Goal: Transaction & Acquisition: Purchase product/service

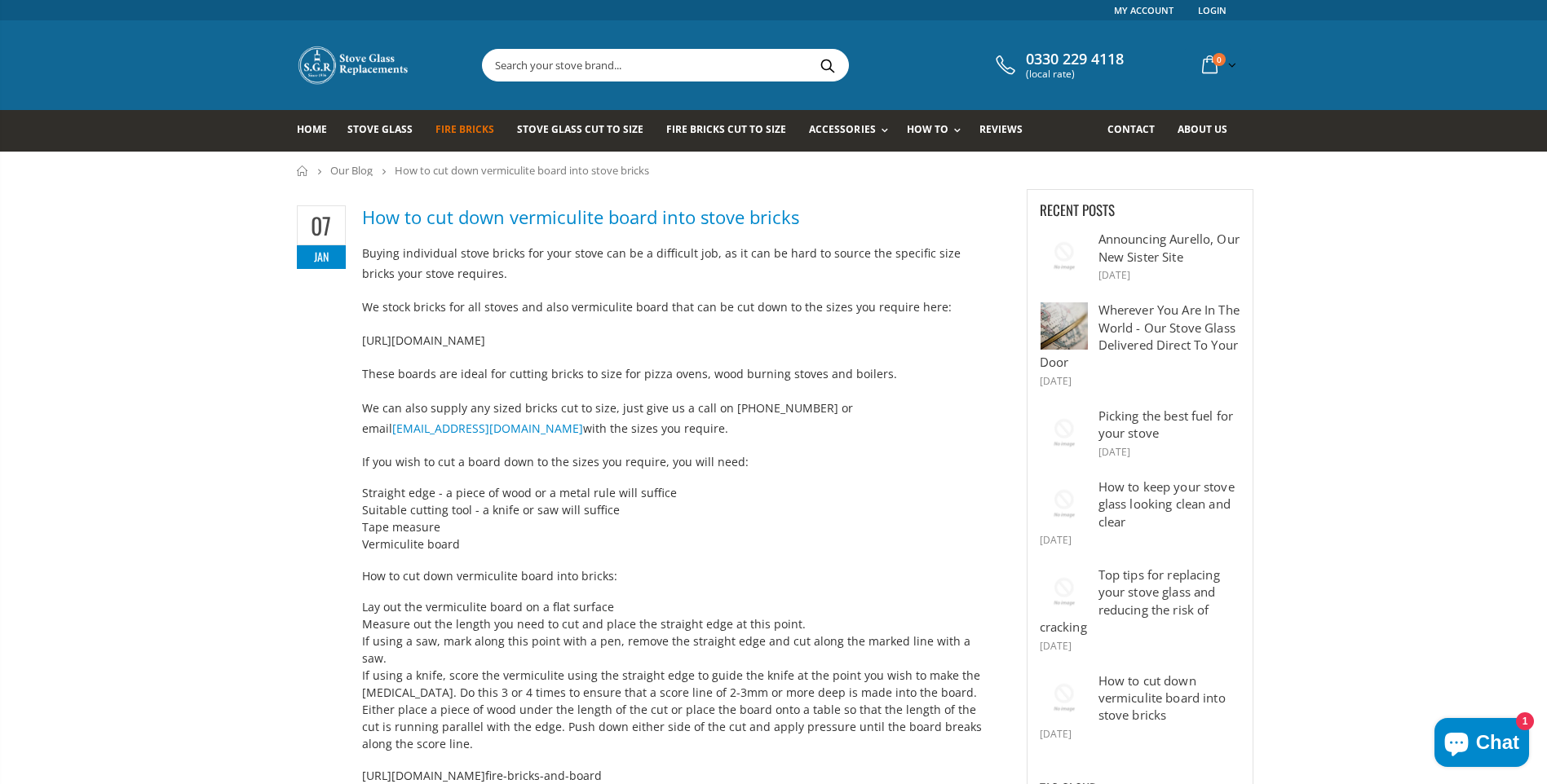
click at [452, 126] on span "Fire Bricks" at bounding box center [464, 129] width 58 height 14
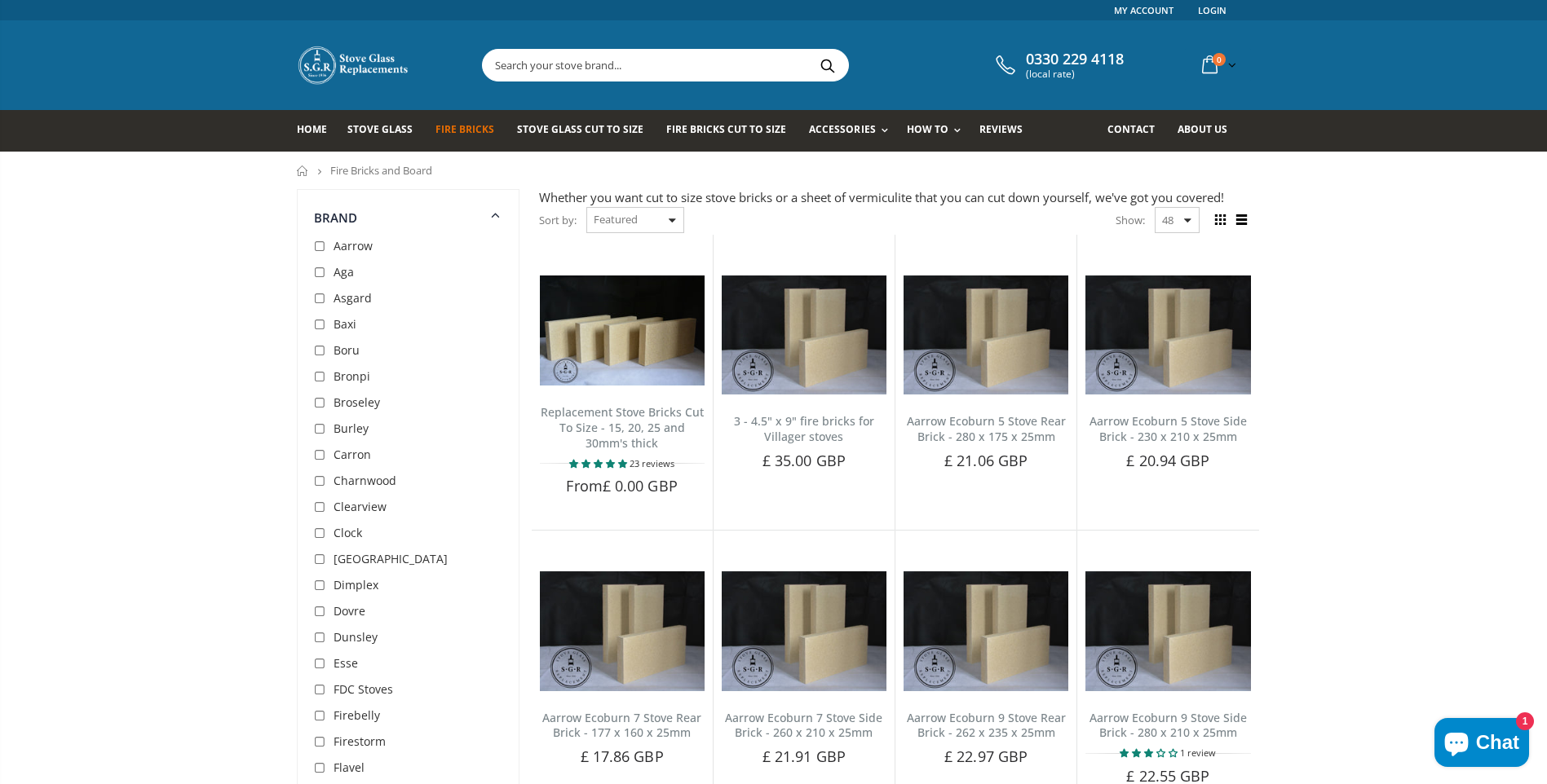
click at [672, 217] on div "Sort by: Featured Best Selling Name, A-Z Name, Z-A Price, low to high Price, hi…" at bounding box center [611, 220] width 145 height 28
click at [676, 220] on div "Sort by: Featured Best Selling Name, A-Z Name, Z-A Price, low to high Price, hi…" at bounding box center [611, 220] width 145 height 28
click at [672, 221] on div "Sort by: Featured Best Selling Name, A-Z Name, Z-A Price, low to high Price, hi…" at bounding box center [611, 220] width 145 height 28
click at [717, 130] on span "Fire Bricks Cut To Size" at bounding box center [726, 129] width 120 height 14
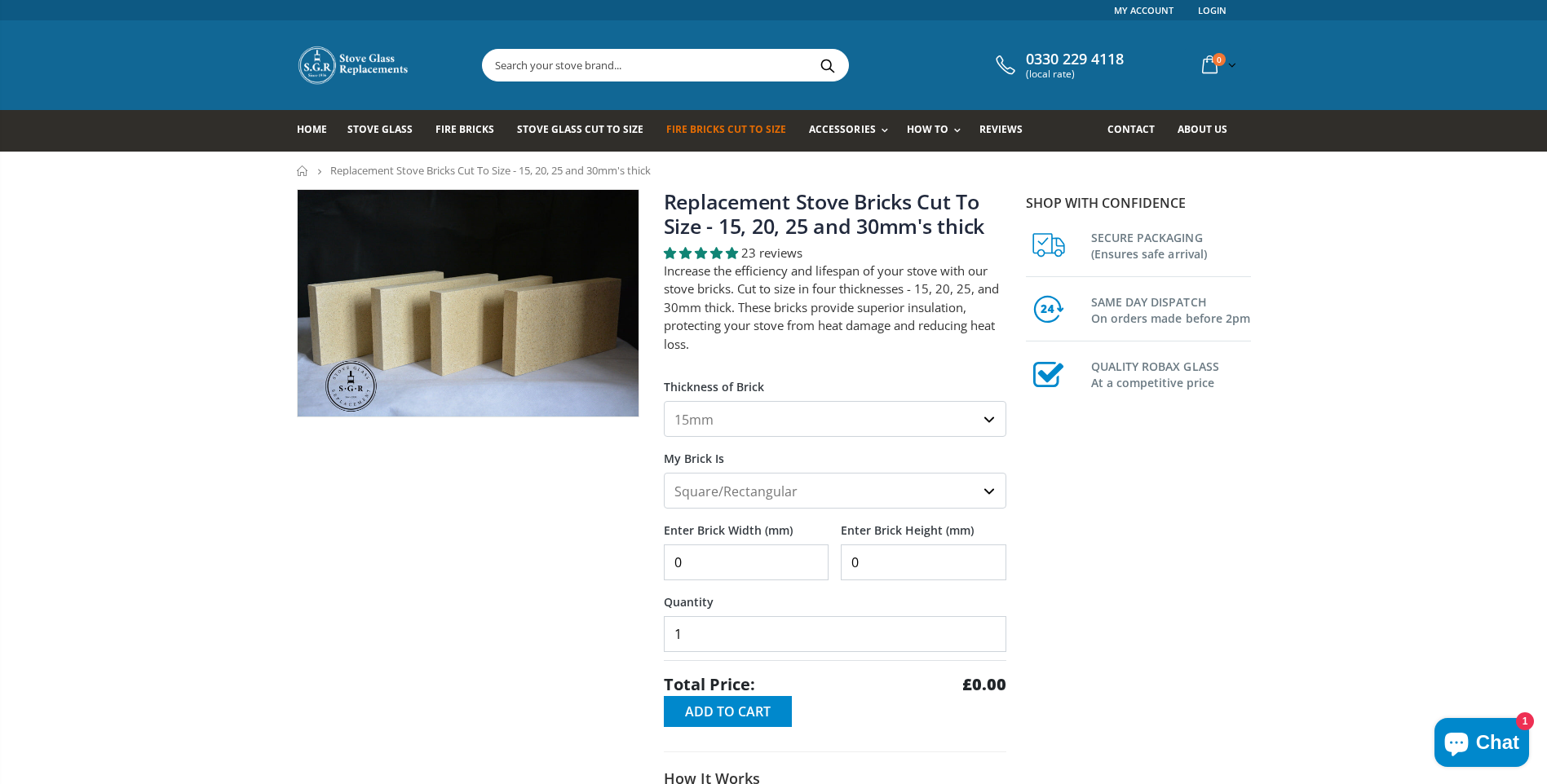
click at [986, 421] on select "15mm 20mm 25mm 30mm" at bounding box center [835, 419] width 342 height 36
select select "30mm"
click at [664, 401] on select "15mm 20mm 25mm 30mm" at bounding box center [835, 419] width 342 height 36
click at [985, 490] on select "Square/Rectangular Shaped (+£8)" at bounding box center [835, 491] width 342 height 36
click at [664, 473] on select "Square/Rectangular Shaped (+£8)" at bounding box center [835, 491] width 342 height 36
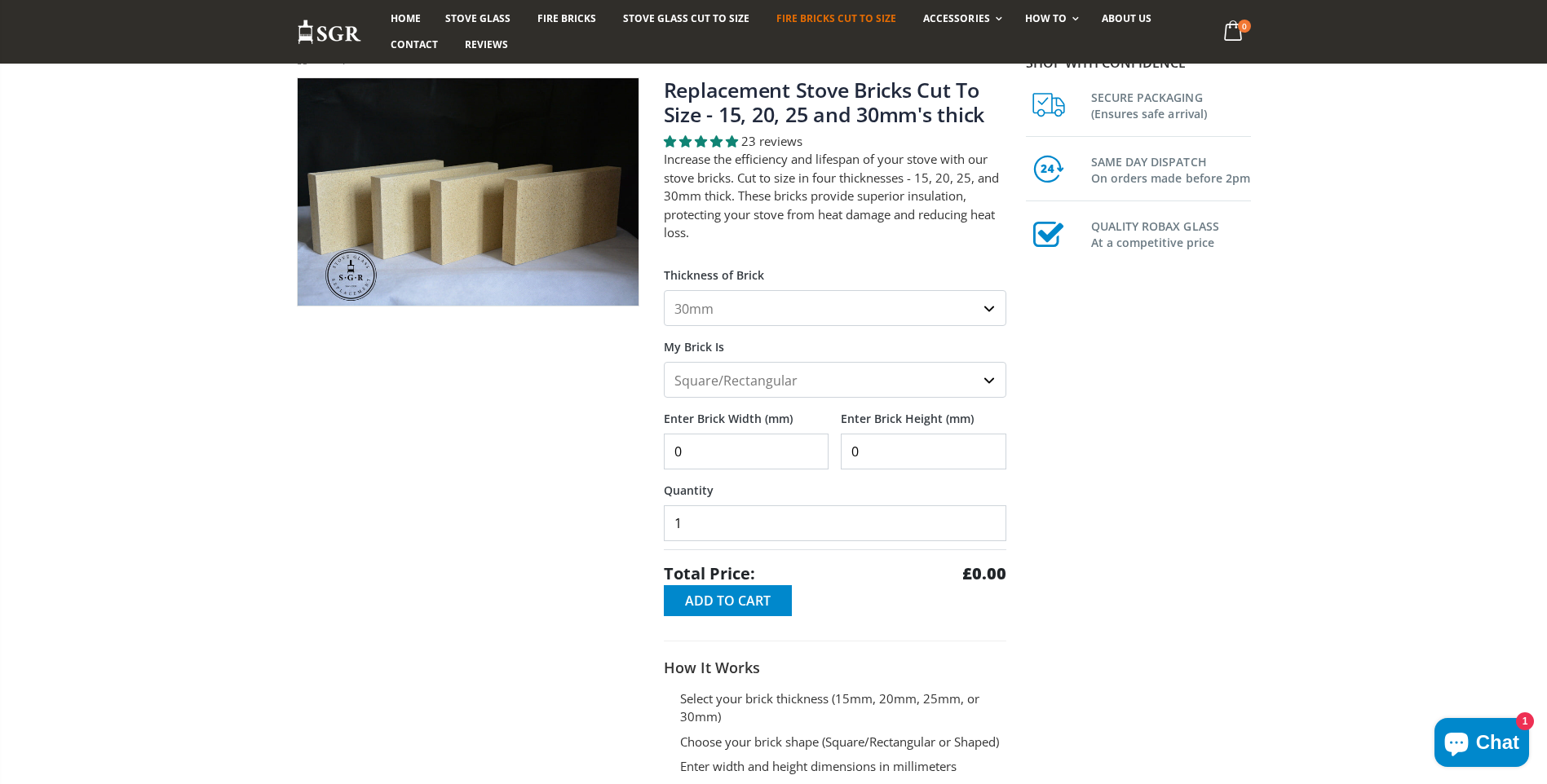
scroll to position [163, 0]
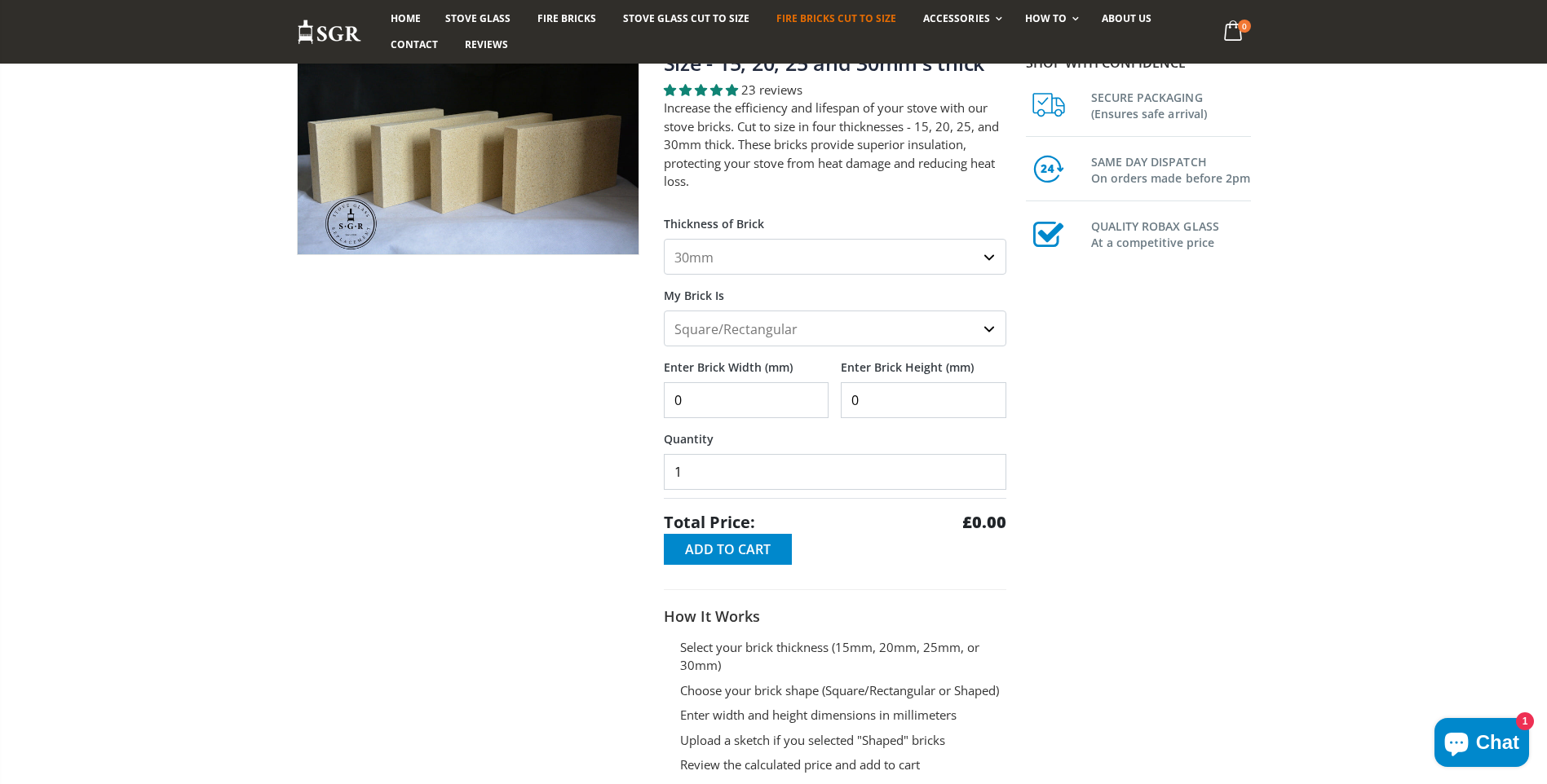
click at [810, 410] on input "0" at bounding box center [746, 400] width 165 height 36
click at [707, 403] on input "0" at bounding box center [746, 400] width 165 height 36
type input "0"
type input "40"
click at [863, 395] on input "0" at bounding box center [923, 400] width 165 height 36
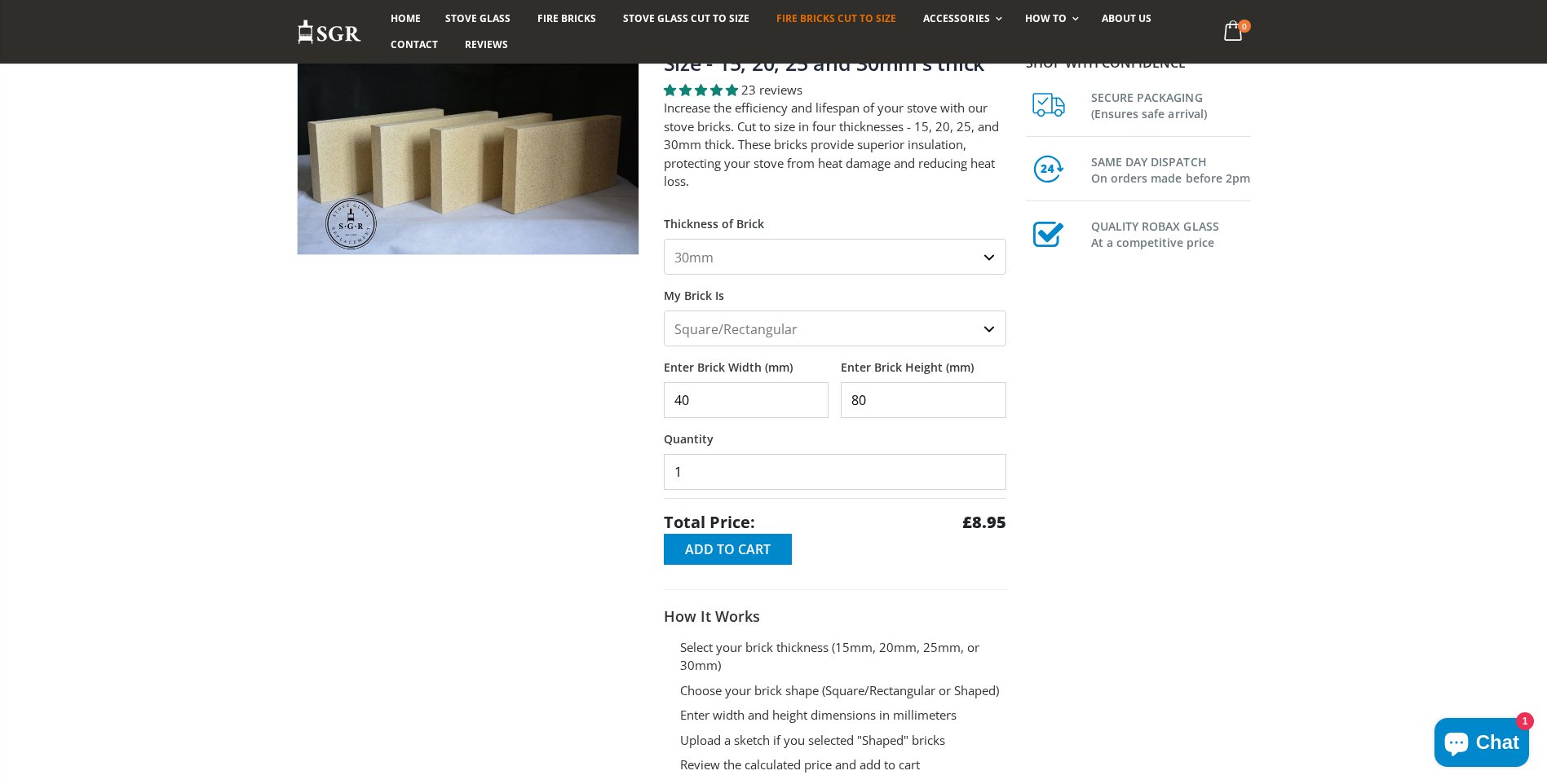
type input "80"
click at [991, 250] on select "15mm 20mm 25mm 30mm" at bounding box center [835, 256] width 342 height 36
click at [664, 239] on select "15mm 20mm 25mm 30mm" at bounding box center [835, 256] width 342 height 36
click at [990, 254] on select "15mm 20mm 25mm 30mm" at bounding box center [835, 256] width 342 height 36
click at [664, 239] on select "15mm 20mm 25mm 30mm" at bounding box center [835, 256] width 342 height 36
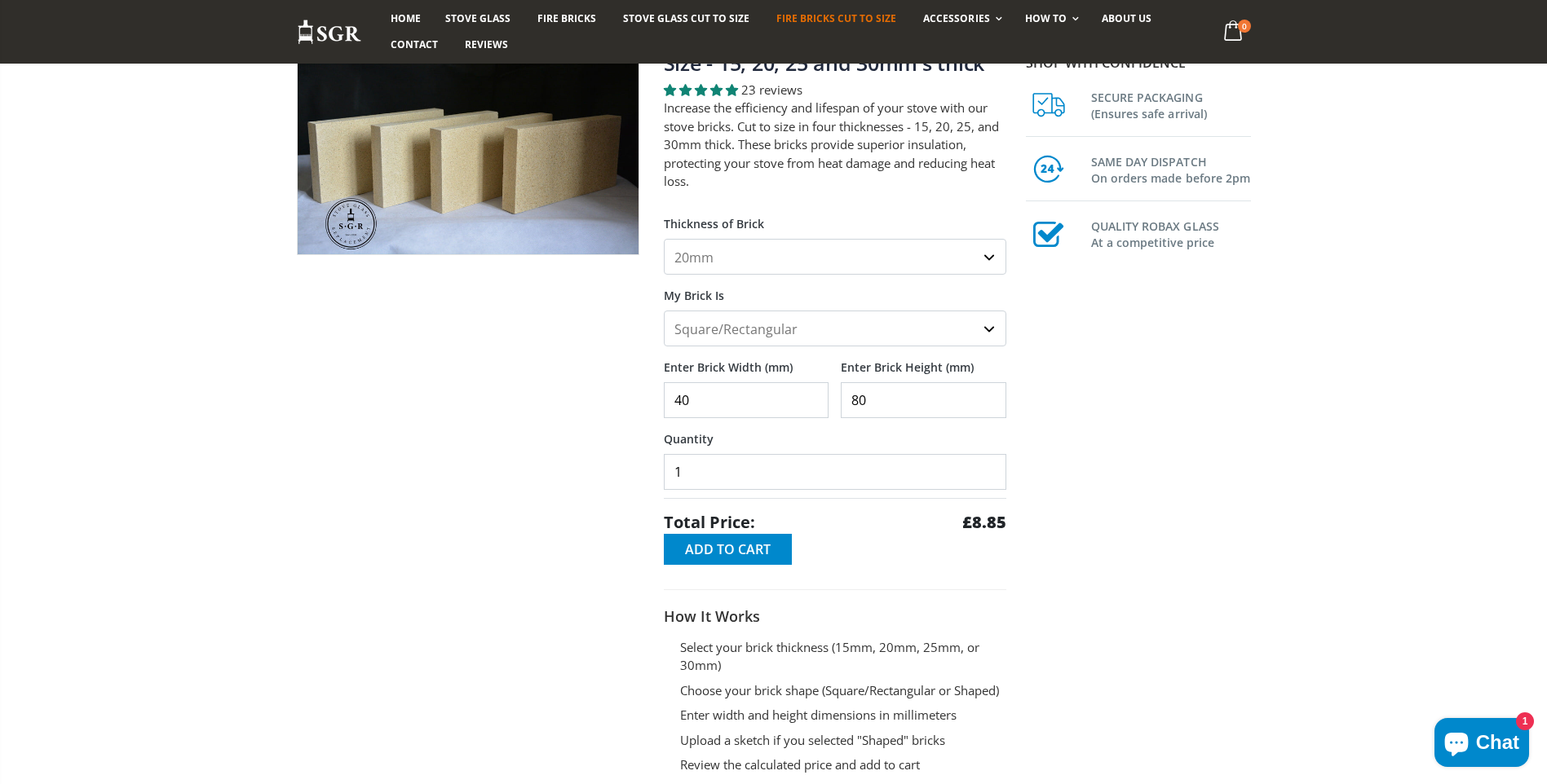
click at [986, 255] on select "15mm 20mm 25mm 30mm" at bounding box center [835, 256] width 342 height 36
click at [664, 239] on select "15mm 20mm 25mm 30mm" at bounding box center [835, 256] width 342 height 36
click at [996, 254] on select "15mm 20mm 25mm 30mm" at bounding box center [835, 256] width 342 height 36
click at [664, 239] on select "15mm 20mm 25mm 30mm" at bounding box center [835, 256] width 342 height 36
click at [993, 256] on select "15mm 20mm 25mm 30mm" at bounding box center [835, 256] width 342 height 36
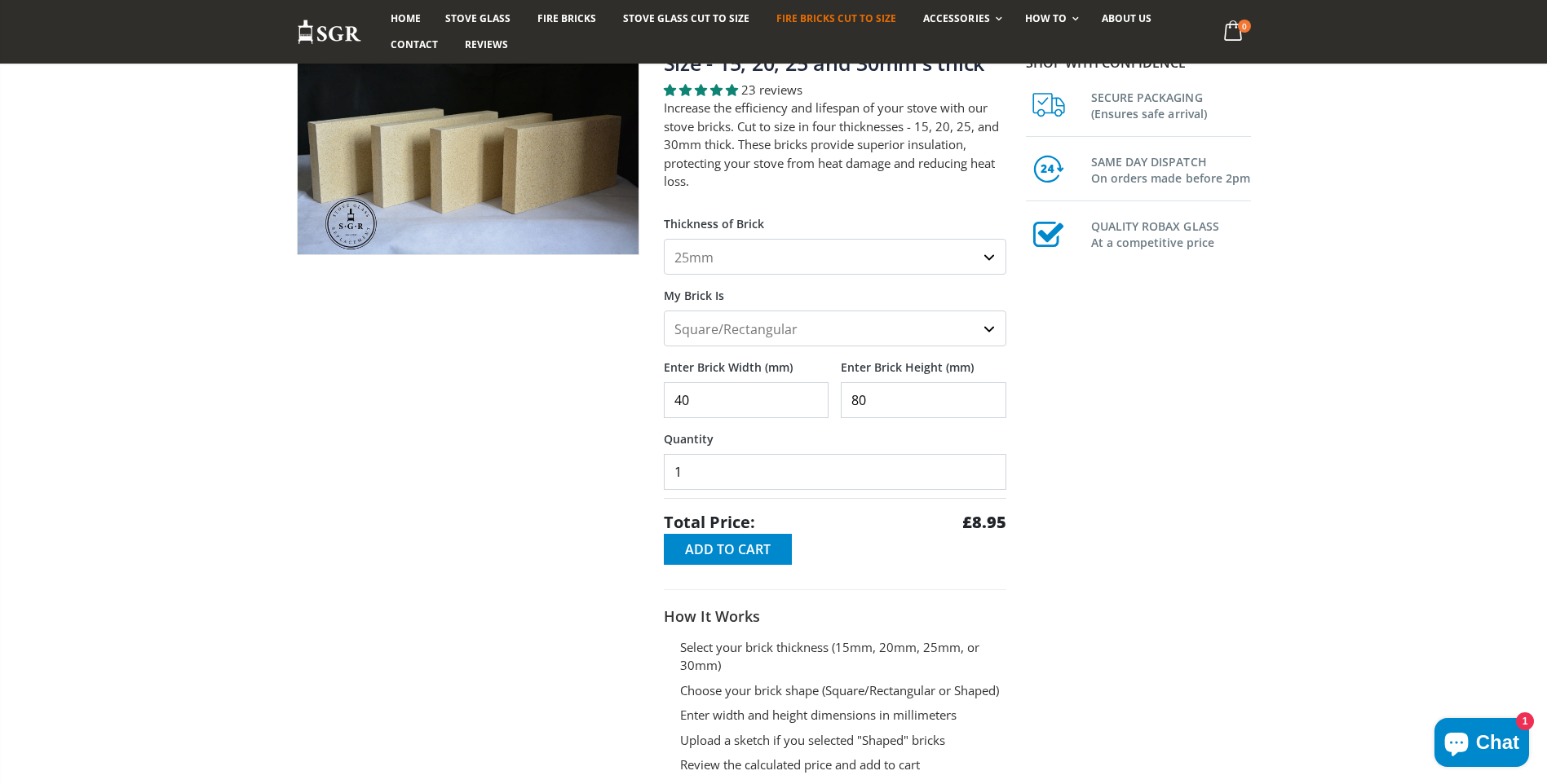
click at [664, 239] on select "15mm 20mm 25mm 30mm" at bounding box center [835, 256] width 342 height 36
click at [986, 260] on select "15mm 20mm 25mm 30mm" at bounding box center [835, 256] width 342 height 36
select select "30mm"
click at [664, 239] on select "15mm 20mm 25mm 30mm" at bounding box center [835, 256] width 342 height 36
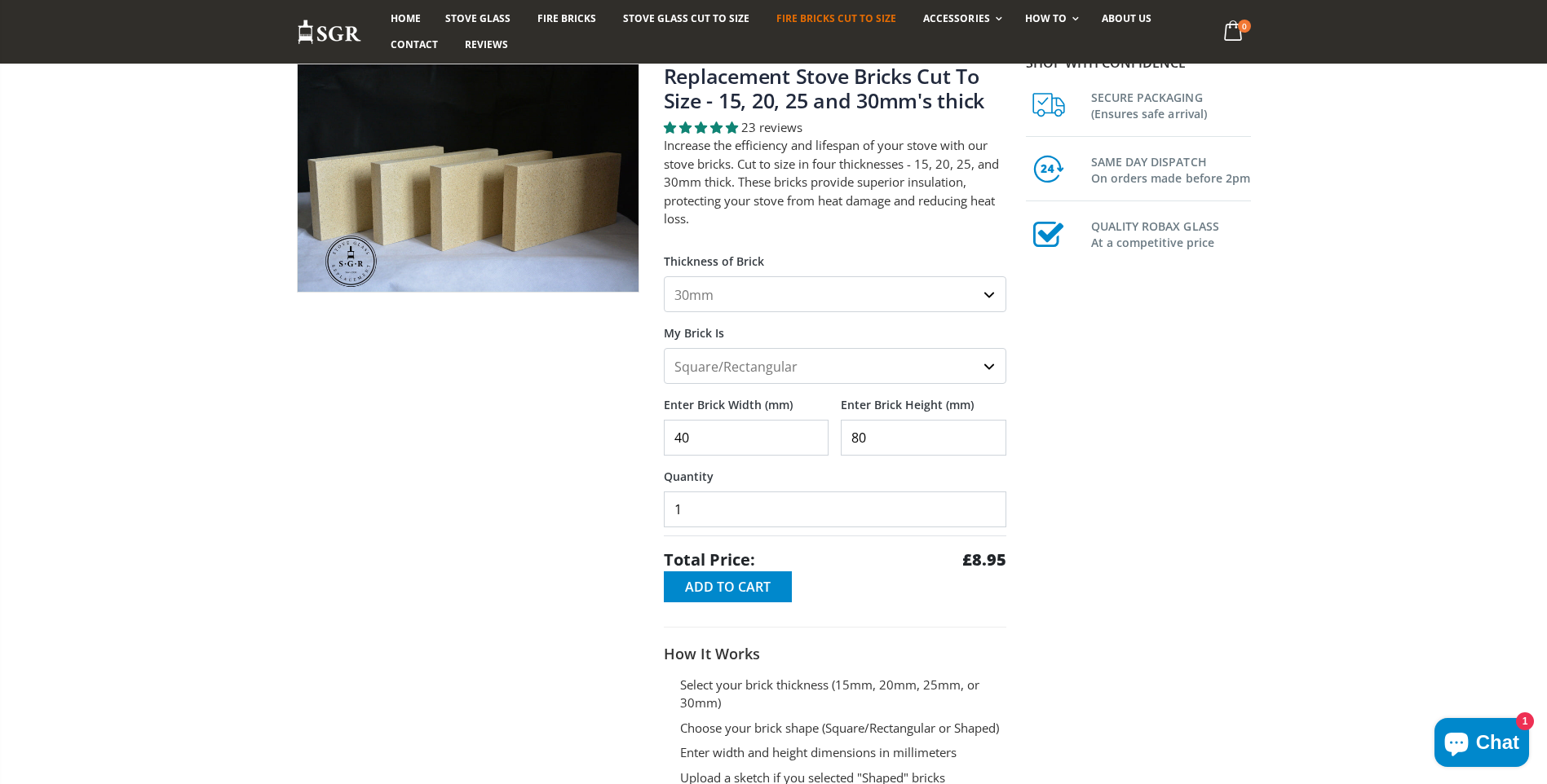
scroll to position [0, 0]
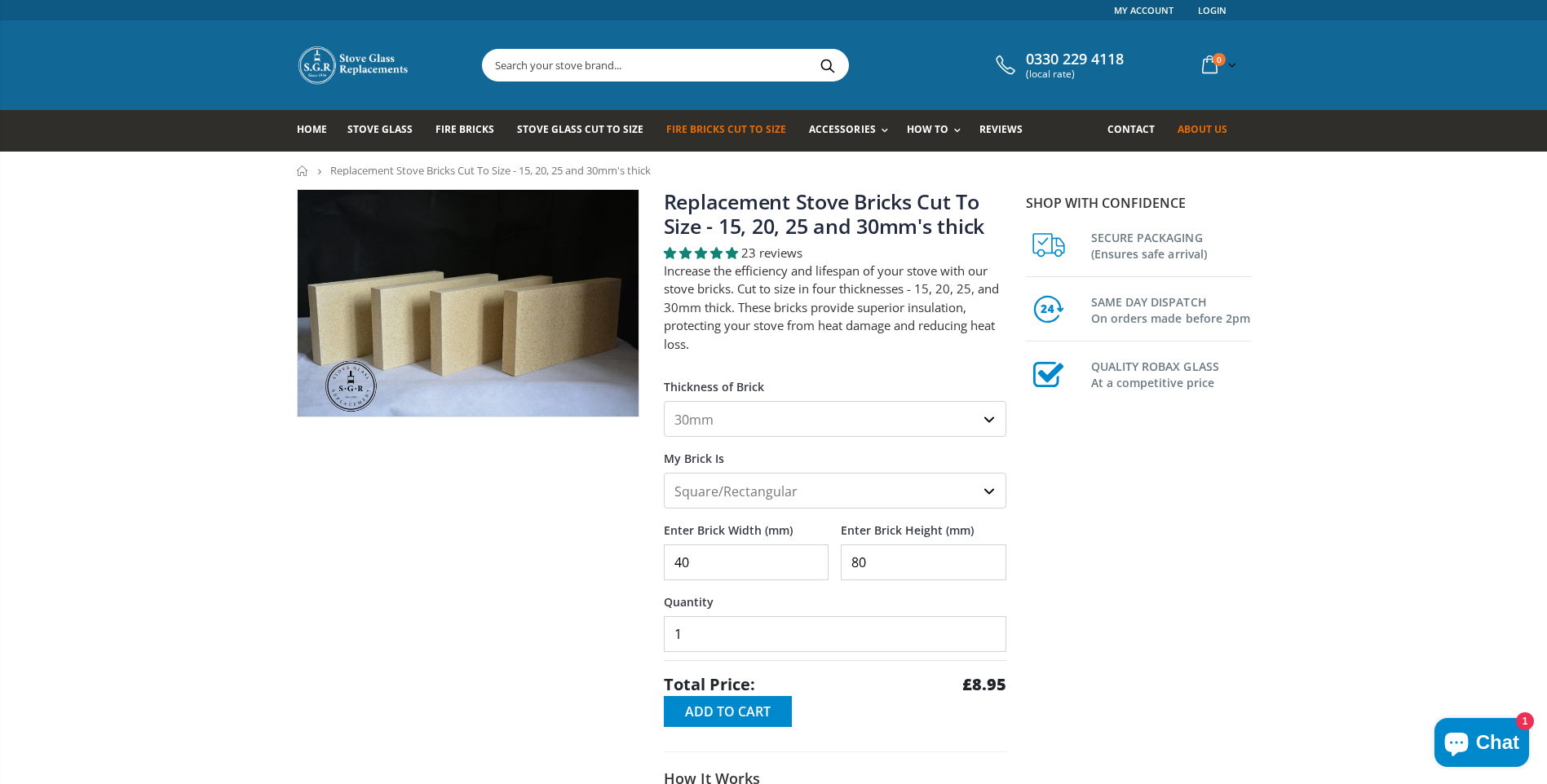
click at [1184, 124] on span "About us" at bounding box center [1202, 129] width 50 height 14
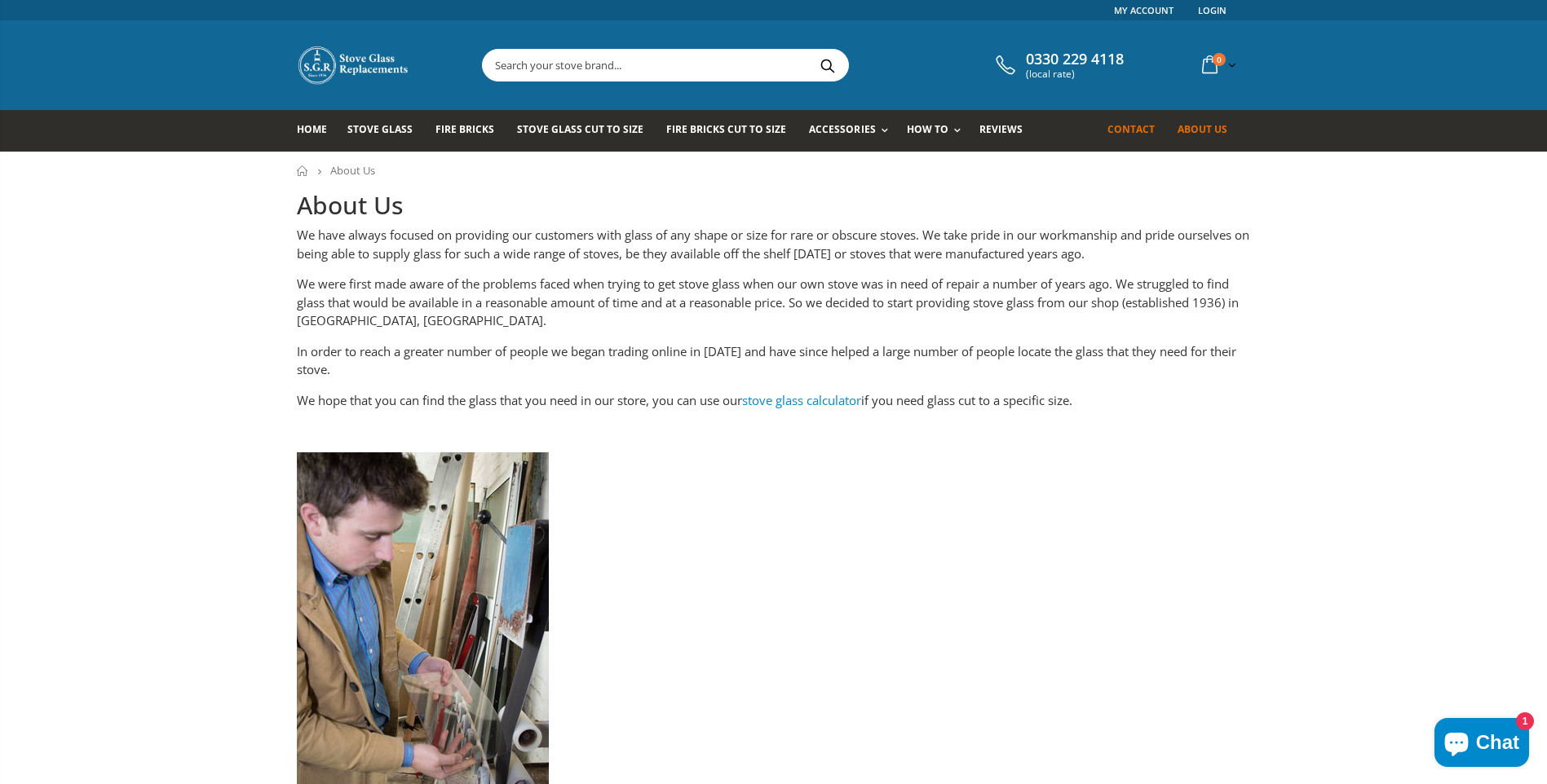
click at [1137, 124] on span "Contact" at bounding box center [1131, 129] width 48 height 14
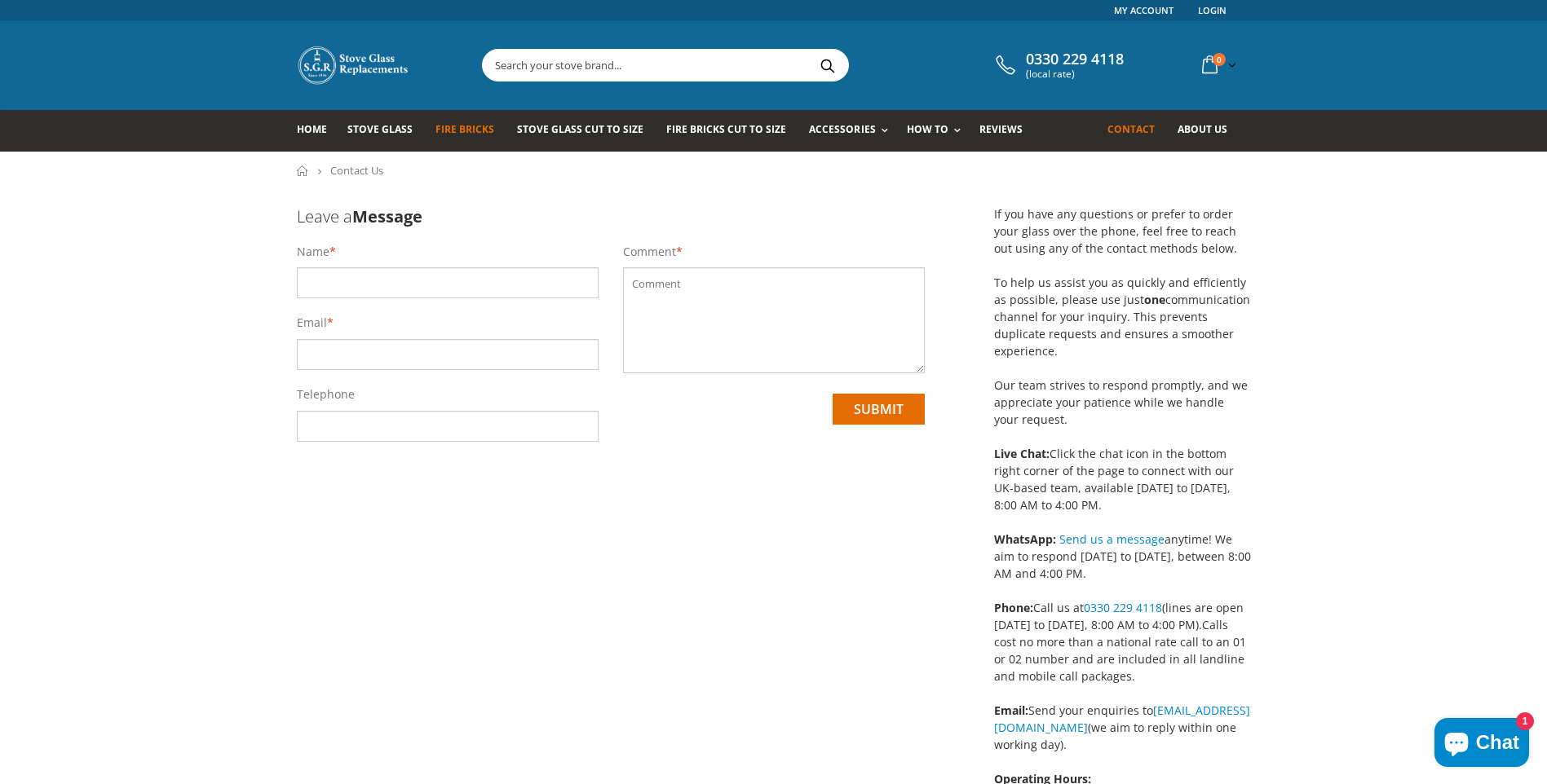
click at [464, 129] on span "Fire Bricks" at bounding box center [464, 129] width 58 height 14
